Goal: Task Accomplishment & Management: Manage account settings

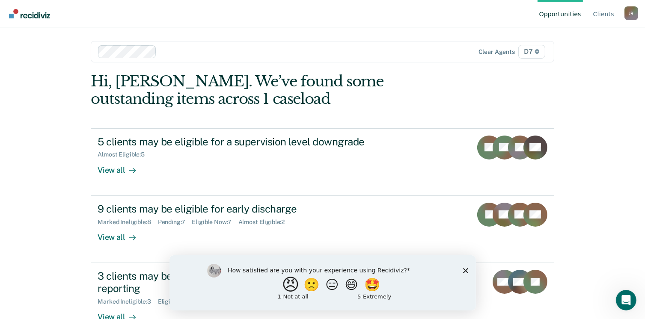
click at [282, 292] on button "😠" at bounding box center [291, 284] width 20 height 17
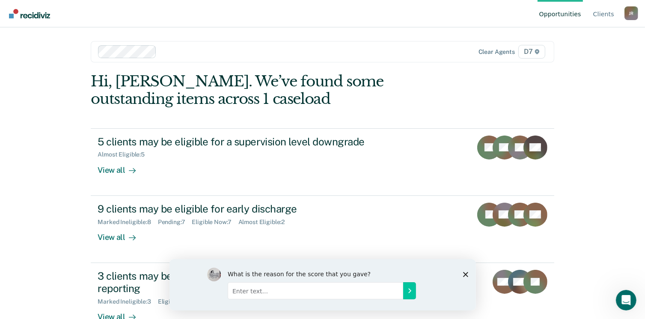
click at [352, 295] on input "Enter text..." at bounding box center [315, 290] width 176 height 17
type input "Doubling up work. Micro management"
click at [406, 295] on button "Submit your response" at bounding box center [409, 290] width 13 height 17
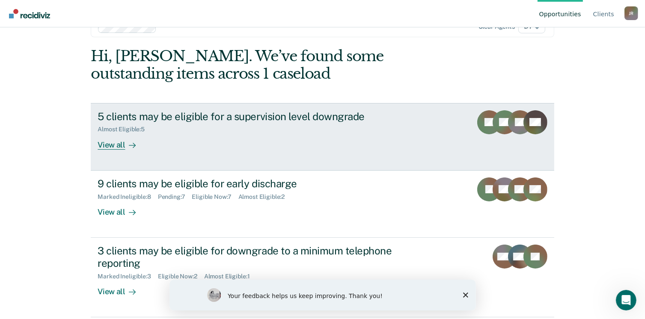
scroll to position [27, 0]
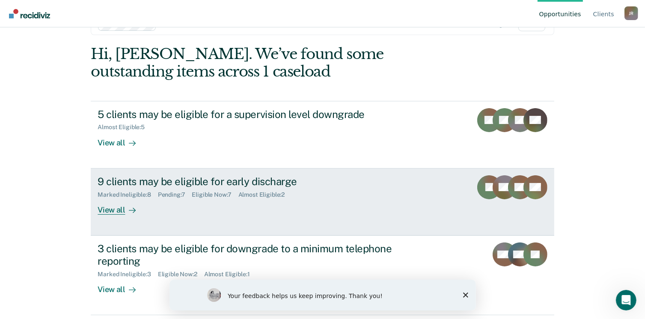
click at [284, 194] on div "Almost Eligible : 2" at bounding box center [265, 194] width 54 height 7
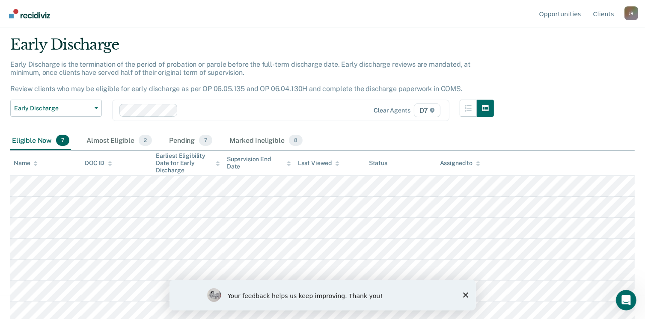
scroll to position [24, 0]
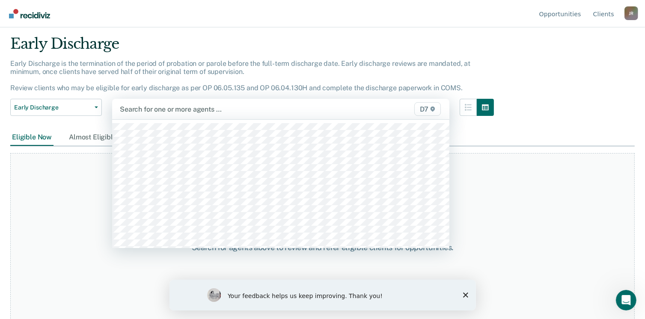
click at [141, 113] on div at bounding box center [232, 109] width 225 height 10
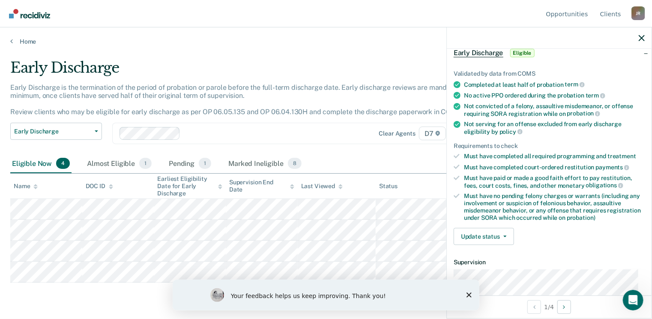
scroll to position [46, 0]
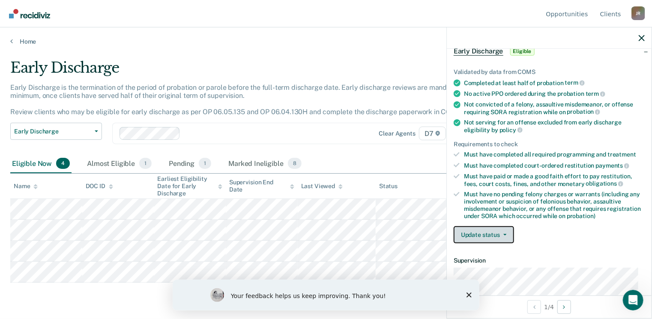
click at [498, 232] on button "Update status" at bounding box center [483, 234] width 60 height 17
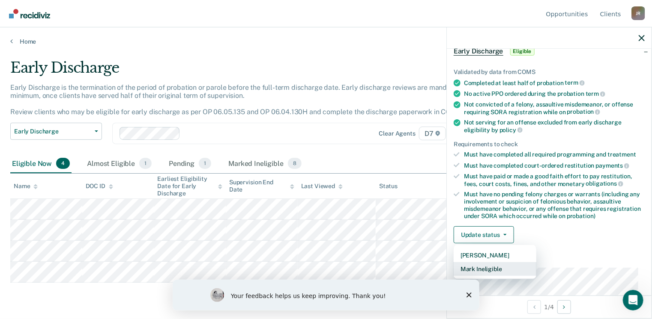
click at [503, 268] on button "Mark Ineligible" at bounding box center [494, 269] width 83 height 14
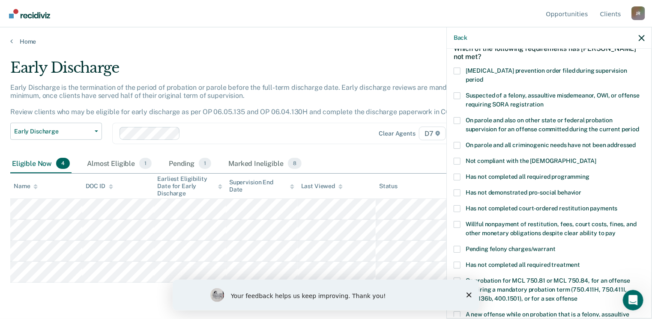
click at [457, 190] on span at bounding box center [456, 193] width 7 height 7
click at [581, 190] on input "Has not demonstrated pro-social behavior" at bounding box center [581, 190] width 0 height 0
click at [455, 174] on span at bounding box center [456, 177] width 7 height 7
click at [589, 174] on input "Has not completed all required programming" at bounding box center [589, 174] width 0 height 0
click at [454, 158] on span at bounding box center [456, 161] width 7 height 7
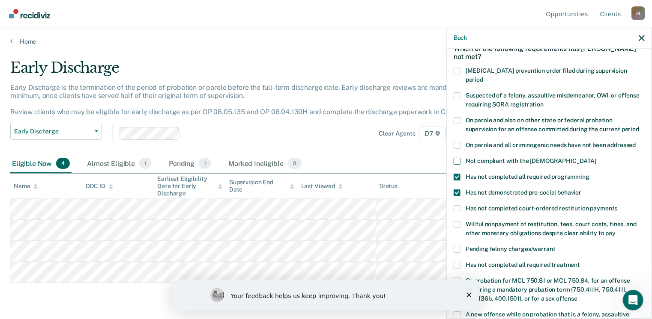
click at [596, 158] on input "Not compliant with the [DEMOGRAPHIC_DATA]" at bounding box center [596, 158] width 0 height 0
click at [458, 142] on span at bounding box center [456, 145] width 7 height 7
click at [636, 142] on input "On parole and all criminogenic needs have not been addressed" at bounding box center [636, 142] width 0 height 0
click at [458, 142] on span at bounding box center [456, 145] width 7 height 7
click at [636, 142] on input "On parole and all criminogenic needs have not been addressed" at bounding box center [636, 142] width 0 height 0
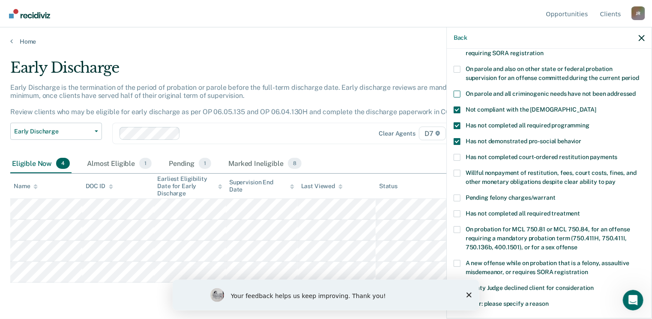
scroll to position [104, 0]
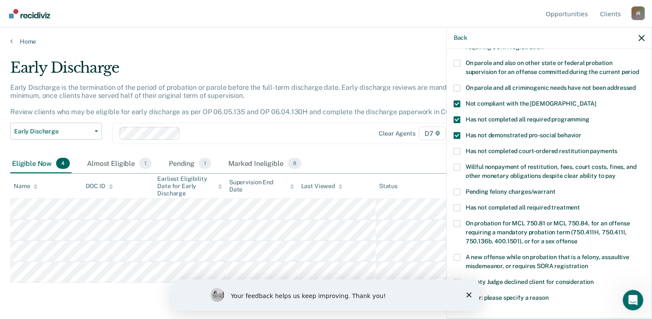
click at [456, 194] on div "Pending felony charges/warrant" at bounding box center [548, 197] width 191 height 16
click at [456, 205] on span at bounding box center [456, 208] width 7 height 7
click at [580, 205] on input "Has not completed all required treatment" at bounding box center [580, 205] width 0 height 0
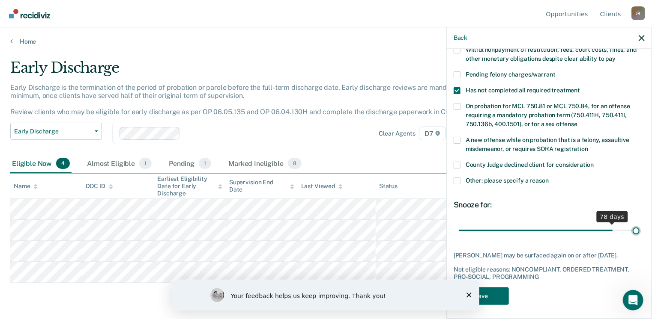
scroll to position [214, 0]
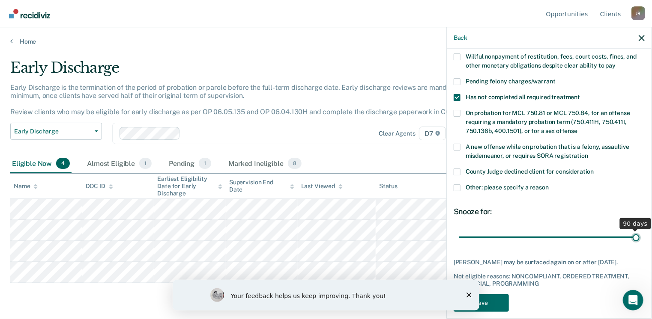
drag, startPoint x: 515, startPoint y: 221, endPoint x: 654, endPoint y: 236, distance: 139.5
type input "90"
click at [639, 236] on input "range" at bounding box center [549, 237] width 181 height 15
click at [471, 294] on div "Your feedback helps us keep improving. Thank you!" at bounding box center [325, 295] width 307 height 31
click at [470, 295] on icon "Close survey" at bounding box center [468, 294] width 5 height 5
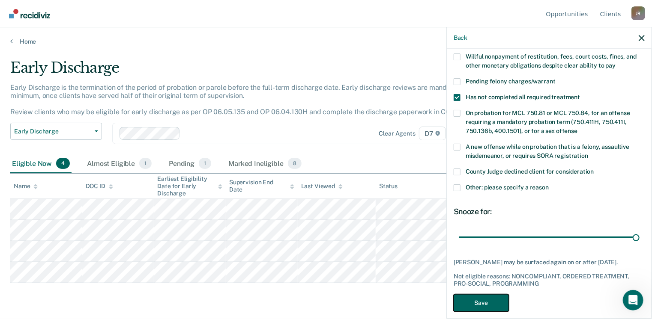
click at [477, 295] on button "Save" at bounding box center [480, 304] width 55 height 18
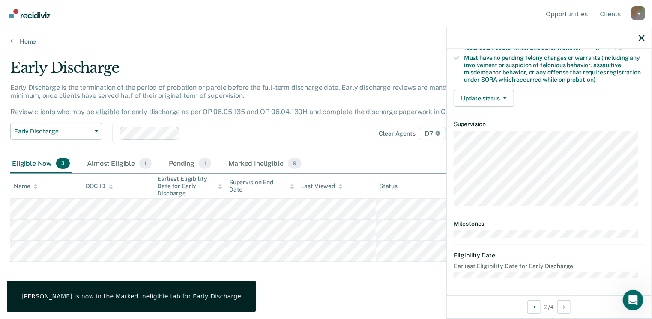
scroll to position [180, 0]
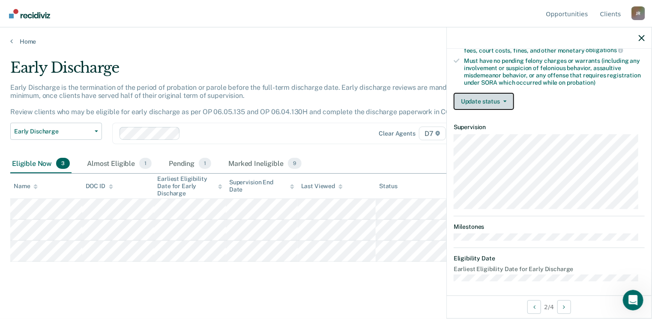
click at [500, 103] on button "Update status" at bounding box center [483, 101] width 60 height 17
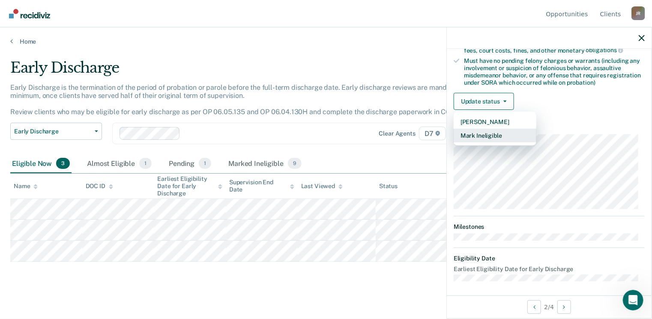
click at [503, 134] on button "Mark Ineligible" at bounding box center [494, 136] width 83 height 14
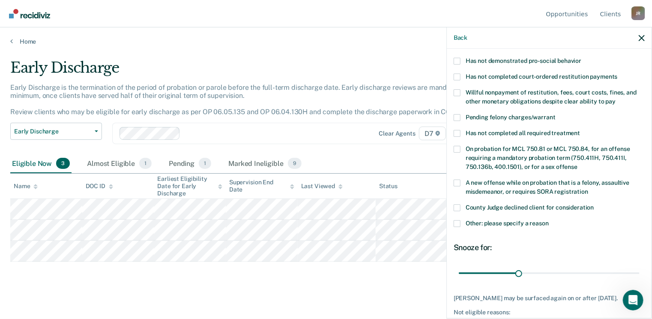
scroll to position [178, 0]
click at [459, 119] on div "Pending felony charges/warrant" at bounding box center [548, 123] width 191 height 16
click at [459, 131] on span at bounding box center [456, 134] width 7 height 7
click at [580, 131] on input "Has not completed all required treatment" at bounding box center [580, 131] width 0 height 0
drag, startPoint x: 520, startPoint y: 263, endPoint x: 654, endPoint y: 259, distance: 134.1
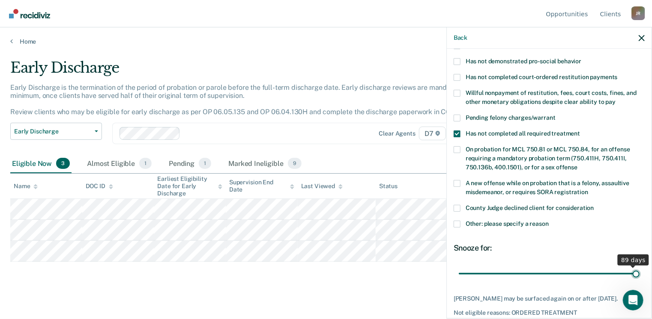
type input "90"
click at [639, 267] on input "range" at bounding box center [549, 274] width 181 height 15
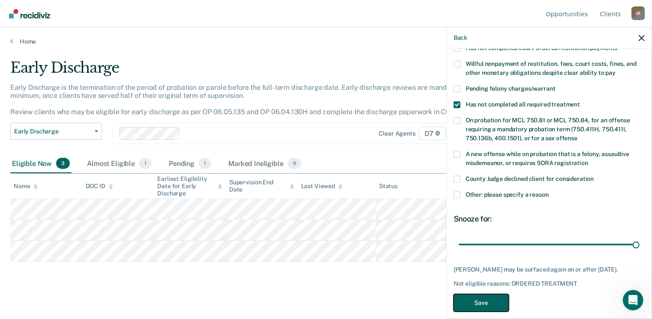
click at [498, 295] on button "Save" at bounding box center [480, 304] width 55 height 18
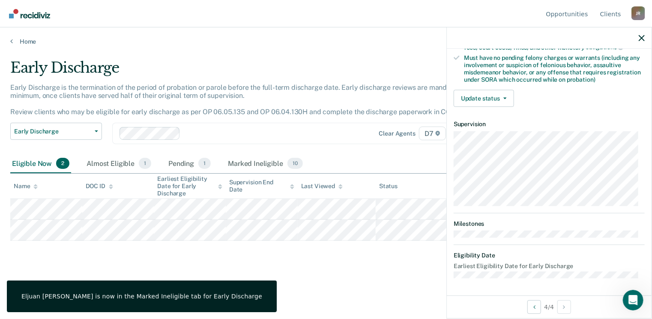
scroll to position [188, 0]
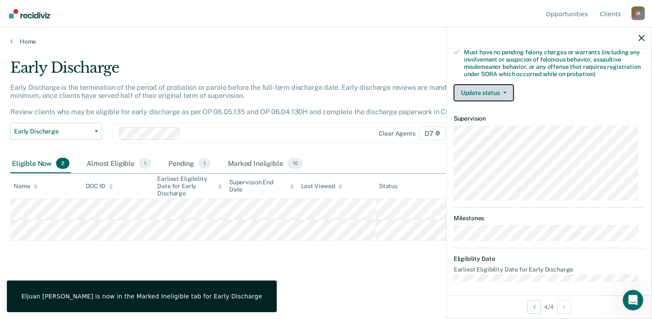
click at [503, 92] on icon "button" at bounding box center [504, 93] width 3 height 2
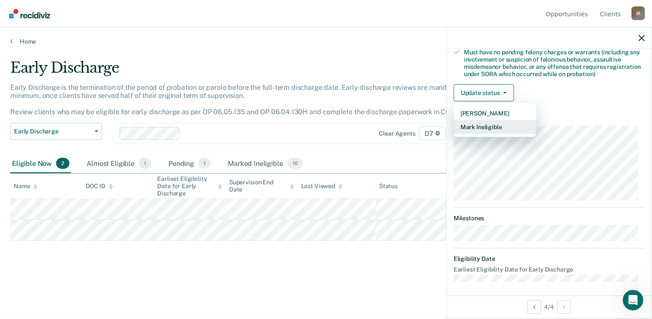
click at [504, 123] on button "Mark Ineligible" at bounding box center [494, 127] width 83 height 14
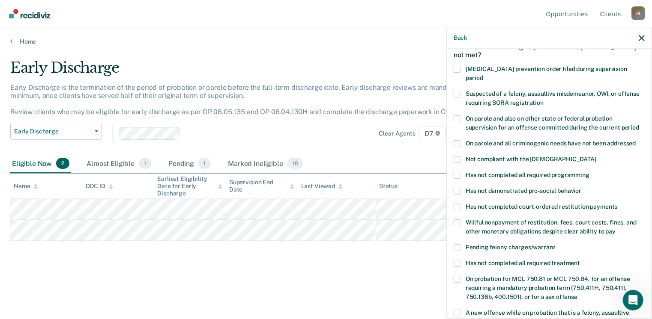
scroll to position [49, 0]
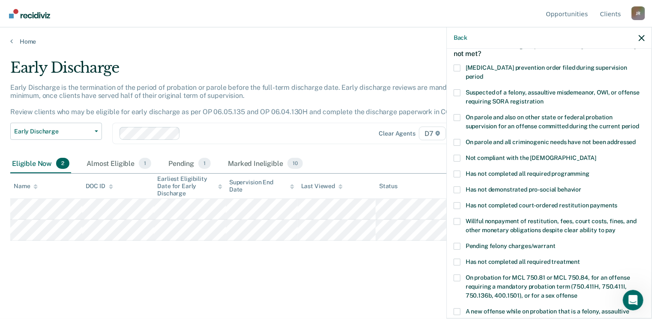
click at [453, 200] on div "LH Which of the following requirements has [PERSON_NAME] not met? [MEDICAL_DATA…" at bounding box center [549, 183] width 205 height 268
click at [456, 203] on span at bounding box center [456, 206] width 7 height 7
click at [617, 203] on input "Has not completed court-ordered restitution payments" at bounding box center [617, 203] width 0 height 0
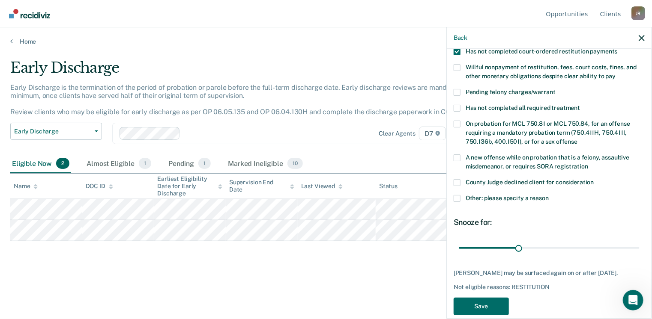
scroll to position [214, 0]
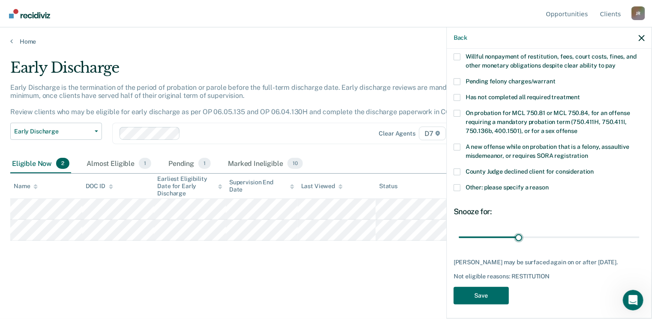
drag, startPoint x: 517, startPoint y: 230, endPoint x: 654, endPoint y: 245, distance: 137.8
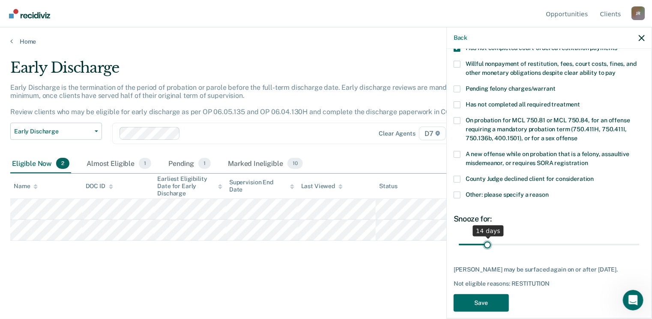
drag, startPoint x: 654, startPoint y: 245, endPoint x: 486, endPoint y: 233, distance: 168.3
click at [486, 238] on input "range" at bounding box center [549, 245] width 181 height 15
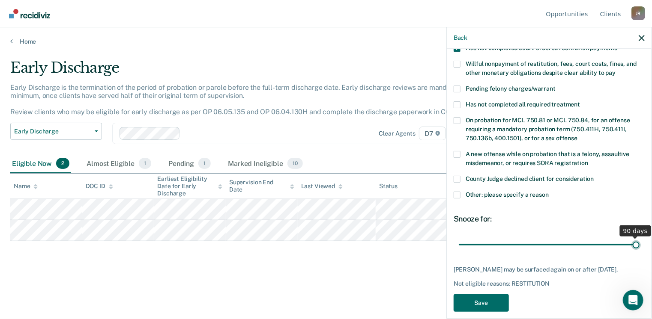
drag, startPoint x: 487, startPoint y: 233, endPoint x: 654, endPoint y: 240, distance: 167.1
type input "90"
click at [639, 240] on input "range" at bounding box center [549, 245] width 181 height 15
click at [482, 295] on button "Save" at bounding box center [480, 304] width 55 height 18
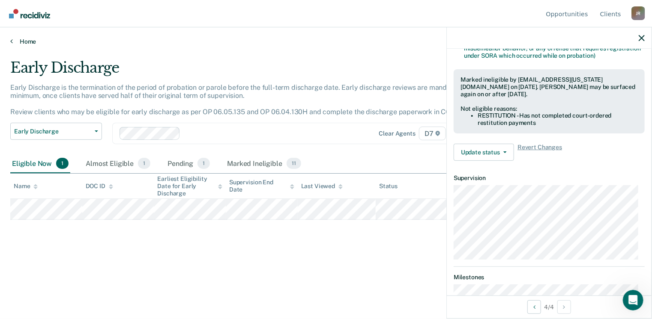
click at [26, 43] on link "Home" at bounding box center [325, 42] width 631 height 8
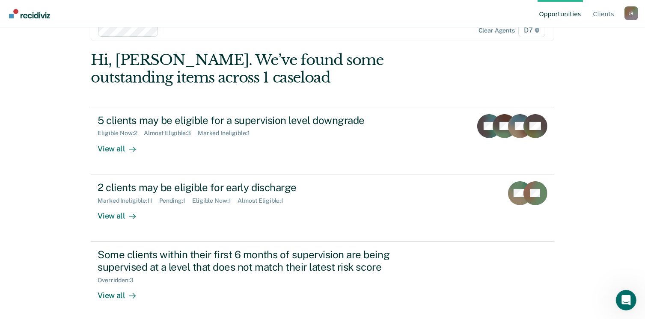
scroll to position [23, 0]
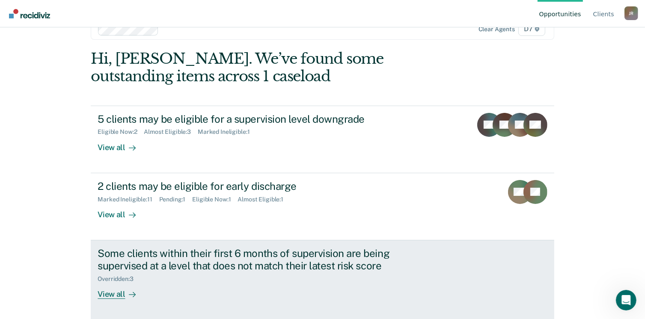
click at [265, 271] on div "Some clients within their first 6 months of supervision are being supervised at…" at bounding box center [248, 259] width 301 height 25
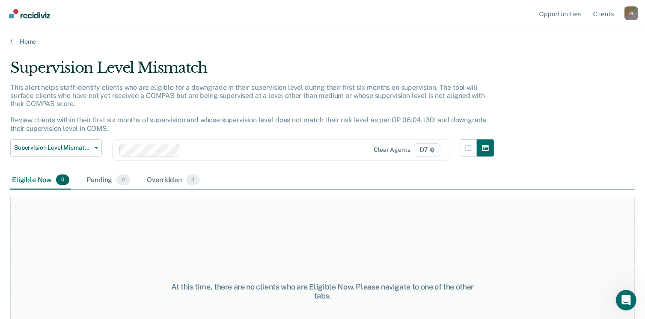
click at [19, 29] on div "Home" at bounding box center [322, 36] width 645 height 18
click at [21, 47] on main "Supervision Level Mismatch This alert helps staff identify clients who are elig…" at bounding box center [322, 180] width 645 height 271
click at [156, 174] on div "Overridden 3" at bounding box center [174, 180] width 57 height 19
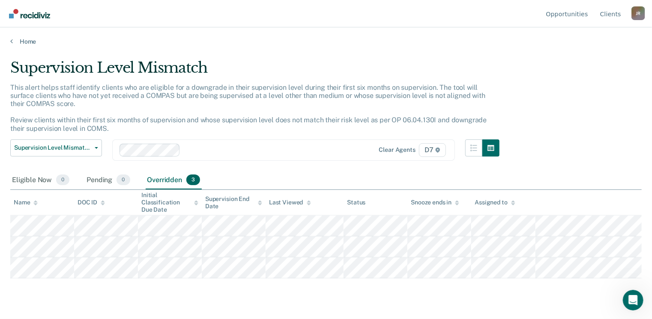
click at [26, 45] on main "Supervision Level Mismatch This alert helps staff identify clients who are elig…" at bounding box center [326, 180] width 652 height 271
click at [27, 43] on link "Home" at bounding box center [325, 42] width 631 height 8
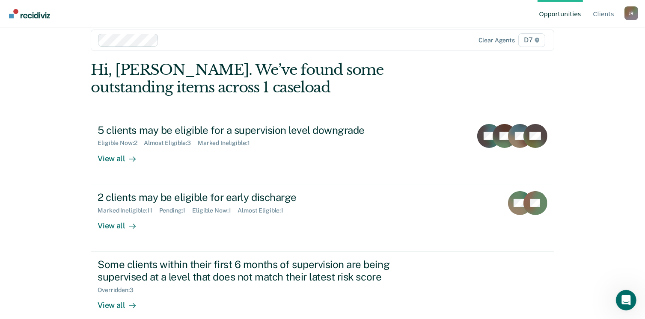
scroll to position [23, 0]
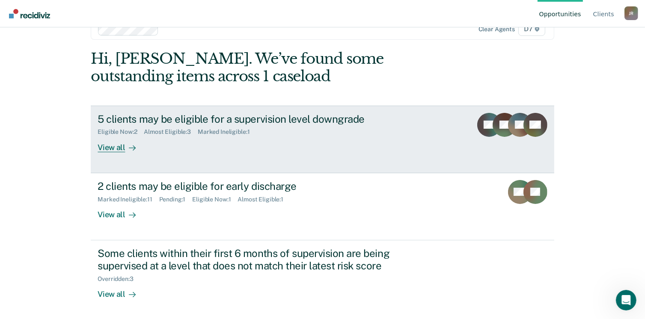
click at [130, 124] on div "5 clients may be eligible for a supervision level downgrade" at bounding box center [248, 119] width 301 height 12
